Goal: Information Seeking & Learning: Learn about a topic

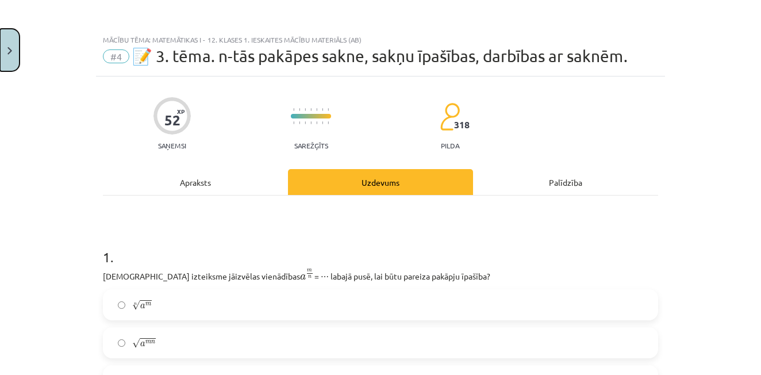
click at [7, 51] on button "Close" at bounding box center [10, 50] width 20 height 43
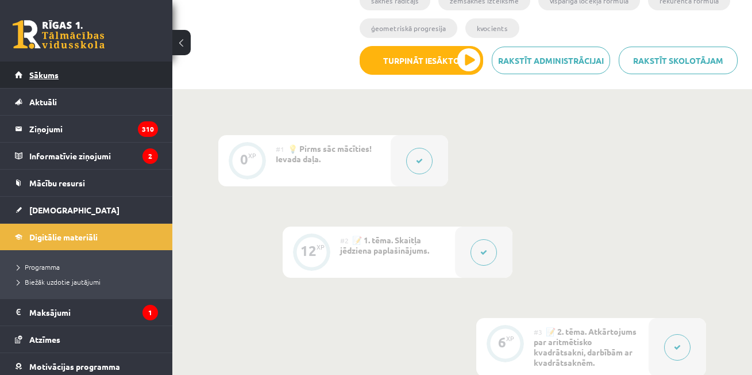
click at [52, 74] on span "Sākums" at bounding box center [43, 75] width 29 height 10
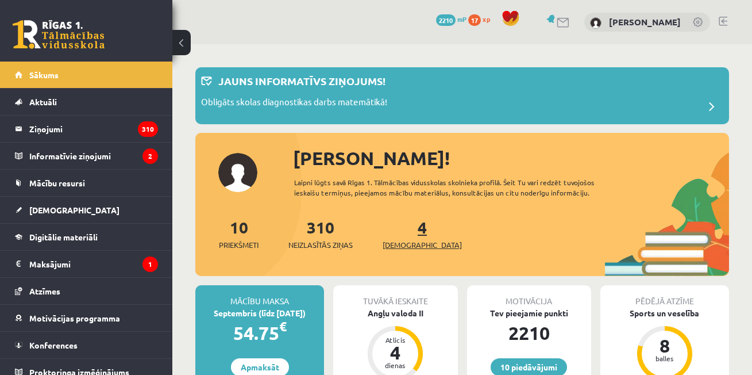
click at [412, 246] on span "[DEMOGRAPHIC_DATA]" at bounding box center [422, 244] width 79 height 11
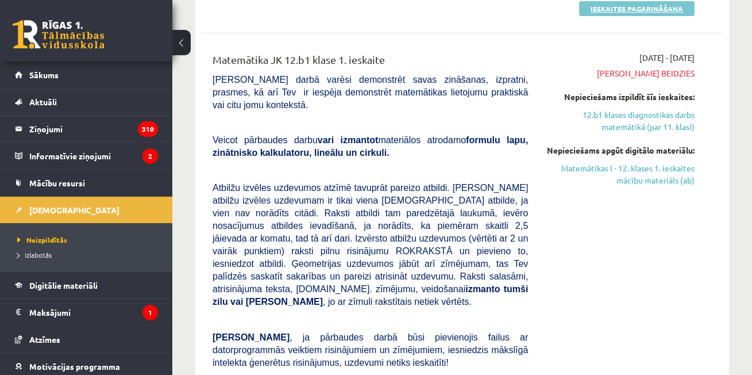
scroll to position [230, 0]
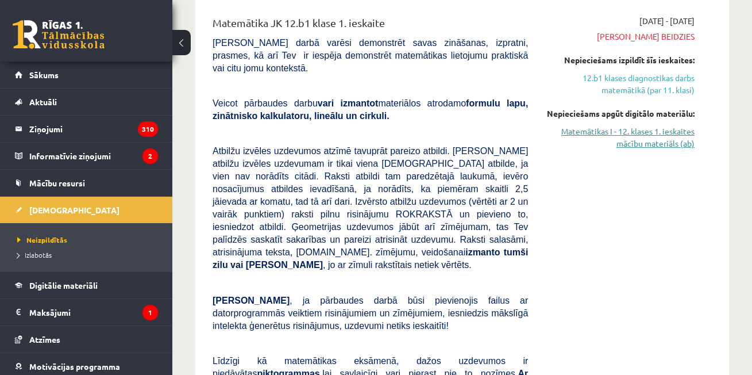
click at [624, 141] on link "Matemātikas I - 12. klases 1. ieskaites mācību materiāls (ab)" at bounding box center [619, 137] width 149 height 24
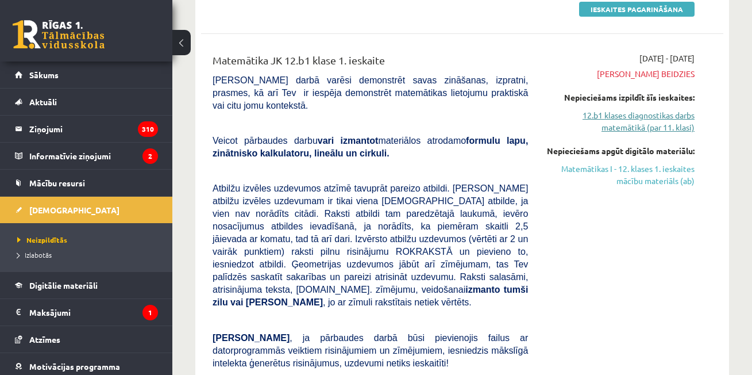
scroll to position [115, 0]
